Goal: Task Accomplishment & Management: Manage account settings

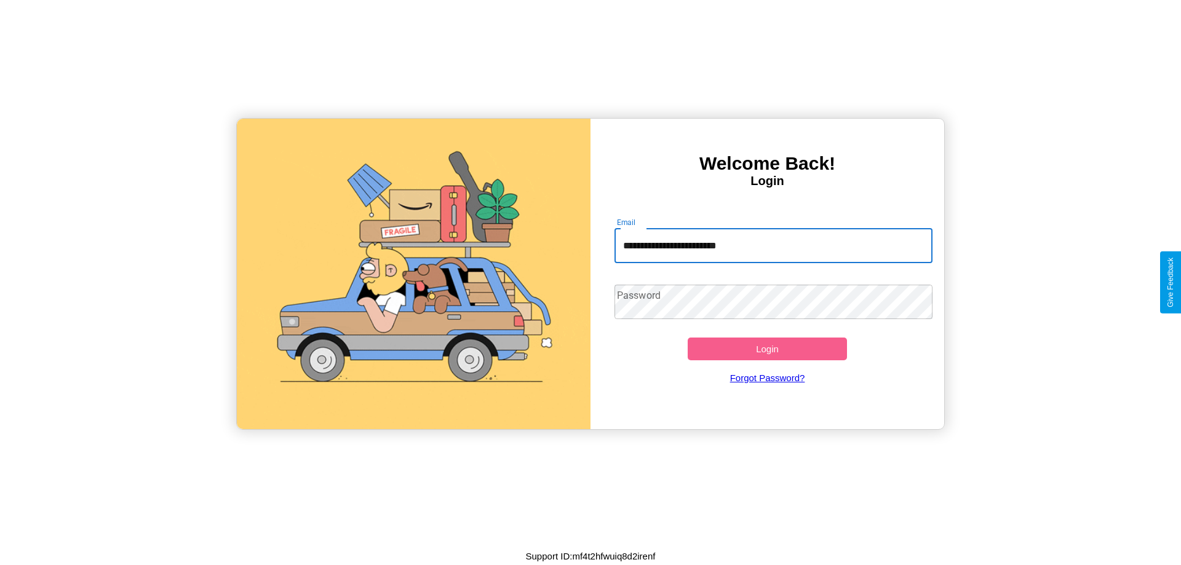
type input "**********"
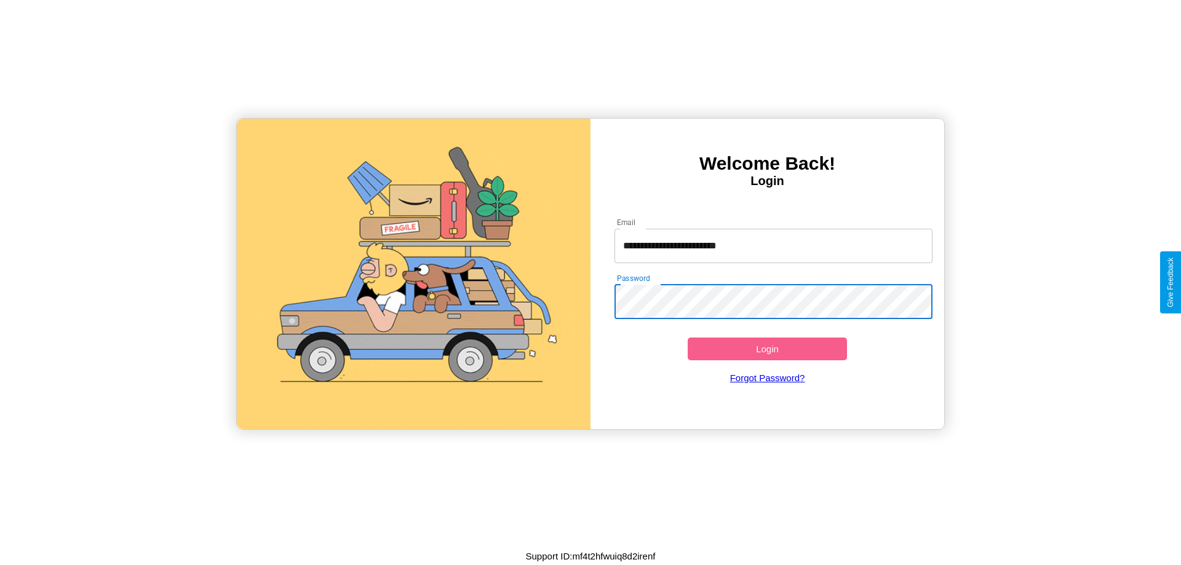
click at [767, 349] on button "Login" at bounding box center [767, 349] width 159 height 23
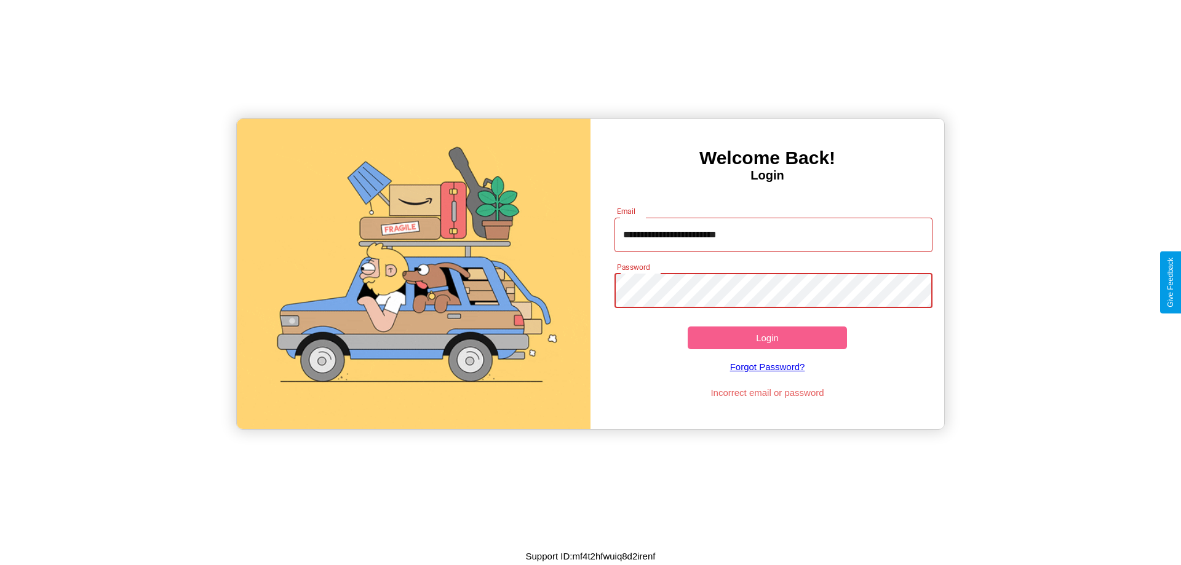
click at [767, 338] on button "Login" at bounding box center [767, 338] width 159 height 23
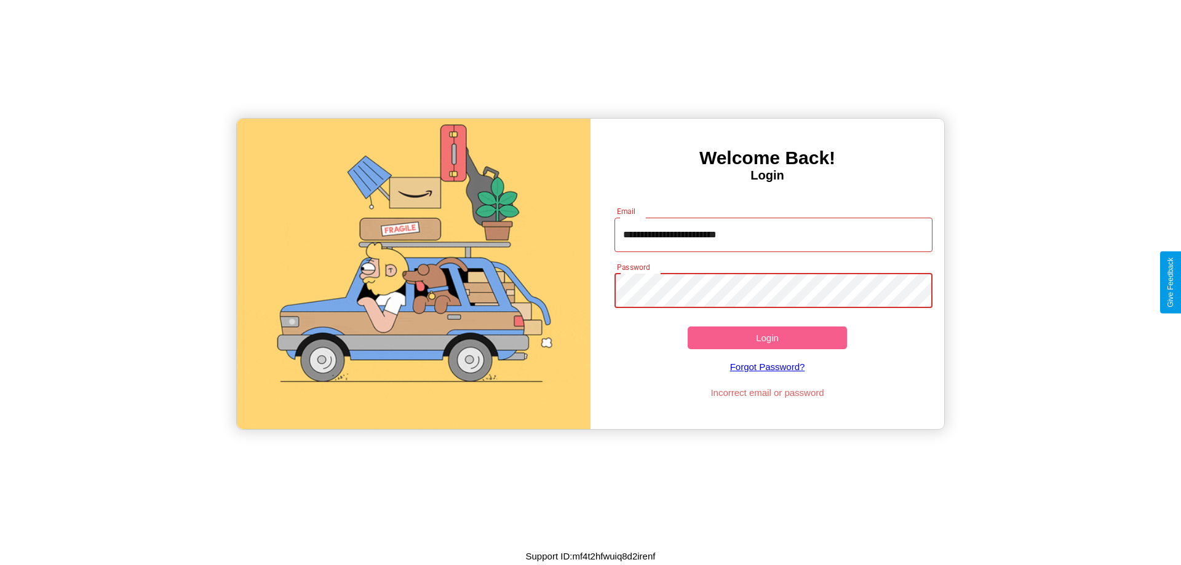
click at [767, 338] on button "Login" at bounding box center [767, 338] width 159 height 23
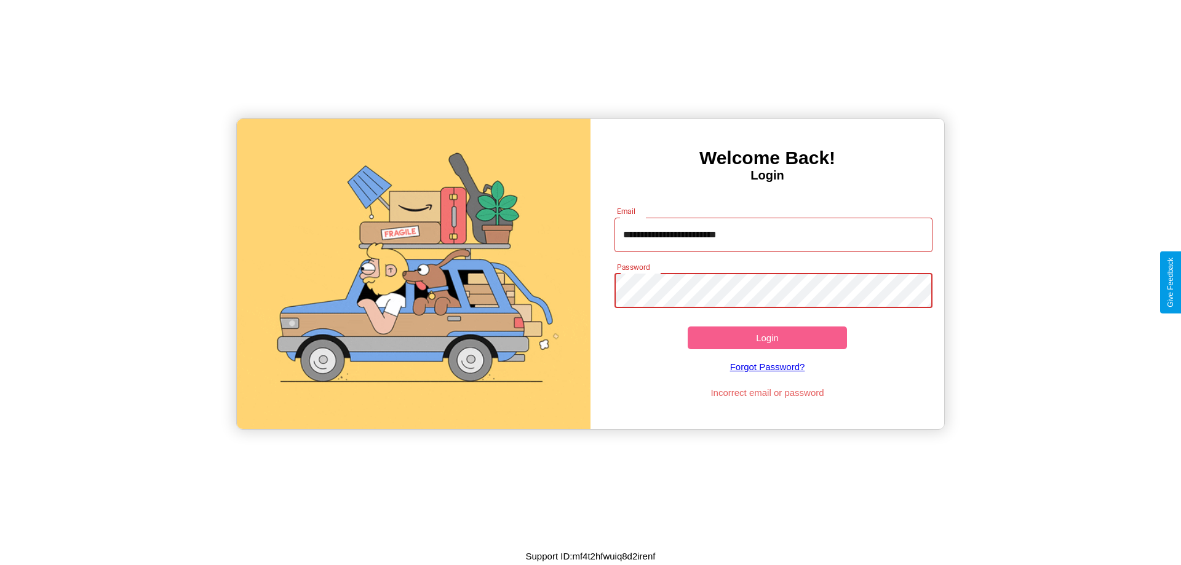
click at [767, 338] on button "Login" at bounding box center [767, 338] width 159 height 23
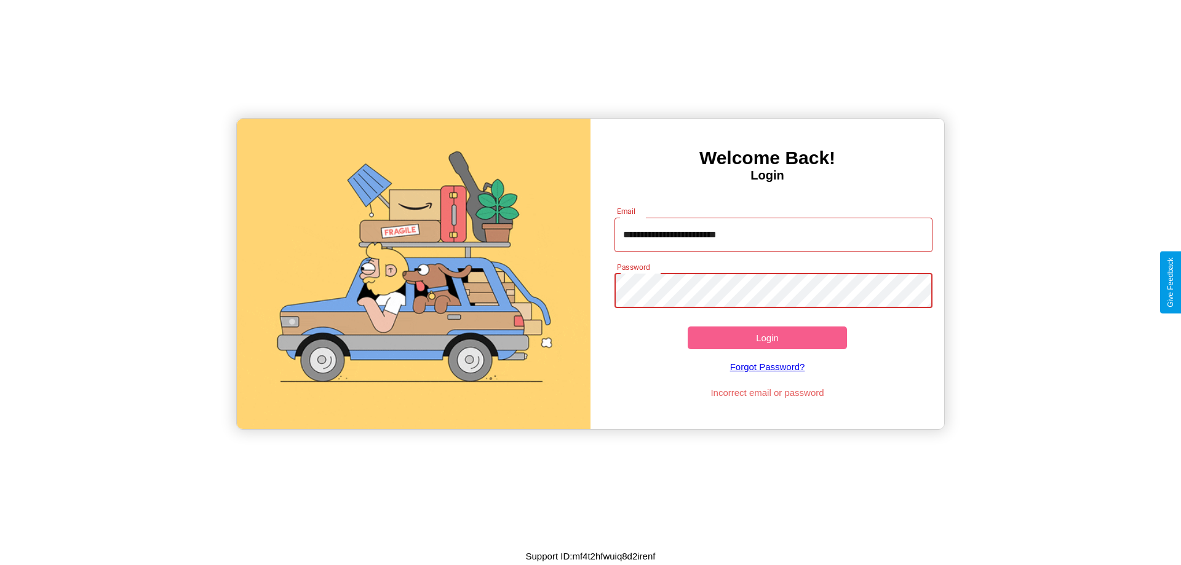
click at [767, 338] on button "Login" at bounding box center [767, 338] width 159 height 23
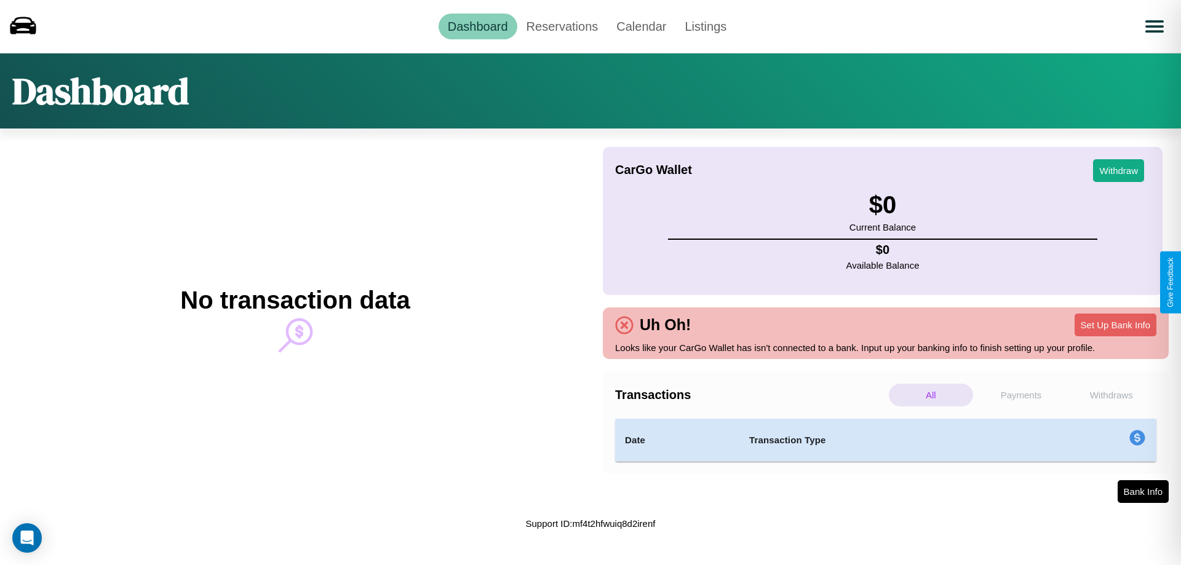
click at [1115, 384] on p "Withdraws" at bounding box center [1111, 395] width 84 height 23
